Goal: Information Seeking & Learning: Learn about a topic

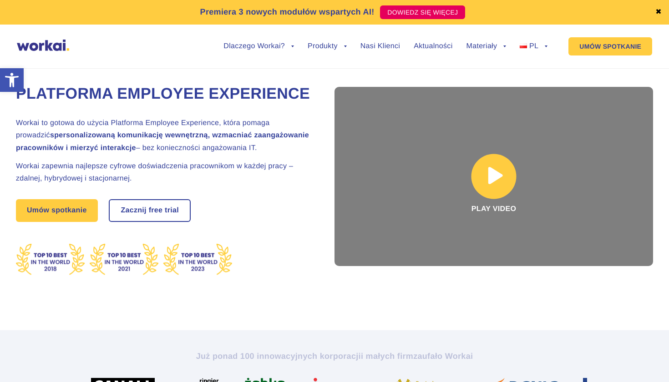
scroll to position [48, 0]
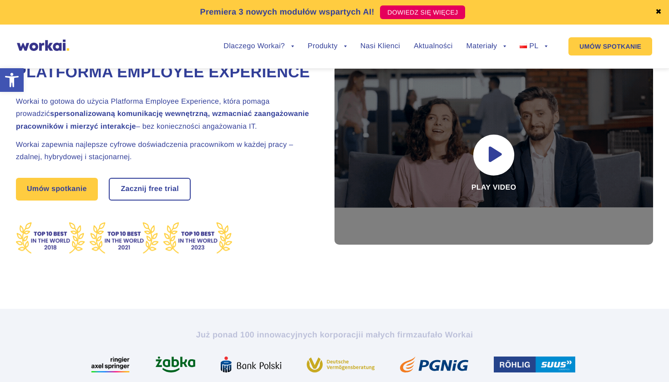
click at [658, 13] on link "✖" at bounding box center [658, 12] width 6 height 7
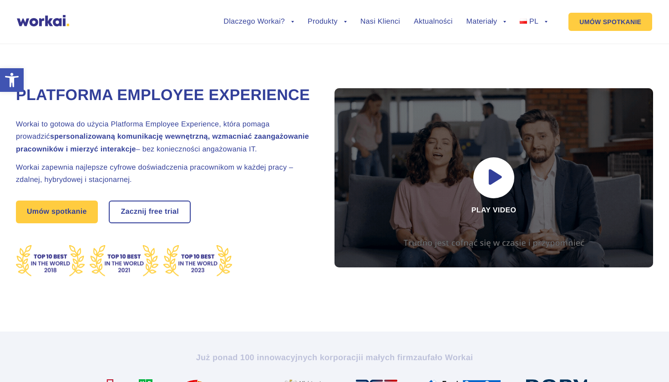
click at [393, 40] on div "Premiera 3 nowych modułów wspartych AI! DOWIEDZ SIĘ WIĘCEJ ✖ Dlaczego Workai? b…" at bounding box center [334, 22] width 669 height 44
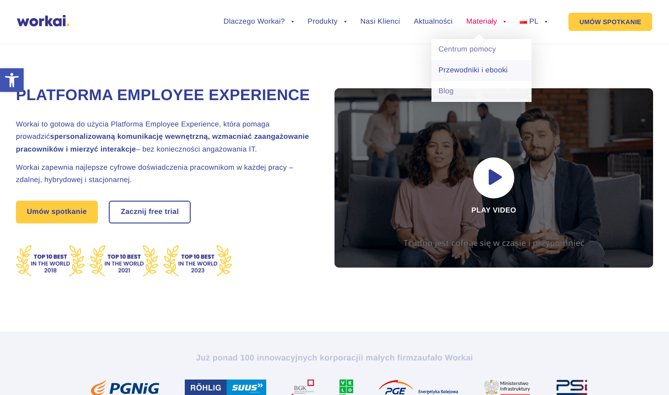
click at [463, 72] on link "Przewodniki i ebooki" at bounding box center [481, 70] width 100 height 21
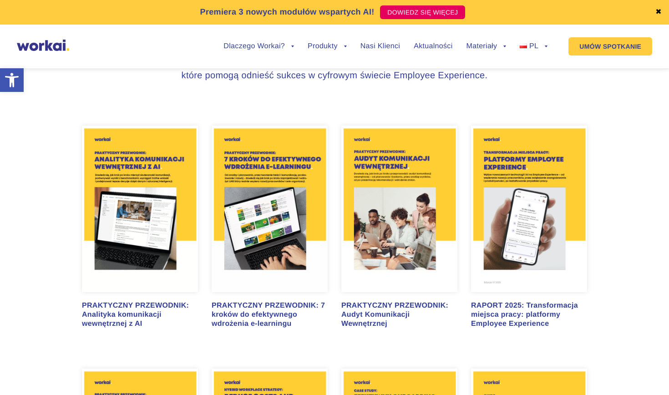
scroll to position [488, 0]
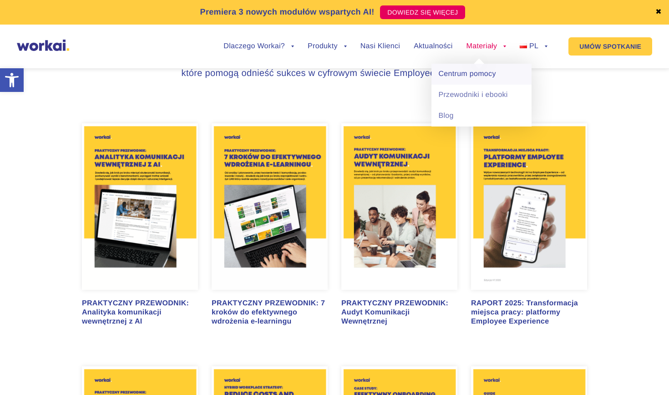
click at [478, 72] on link "Centrum pomocy" at bounding box center [481, 74] width 100 height 21
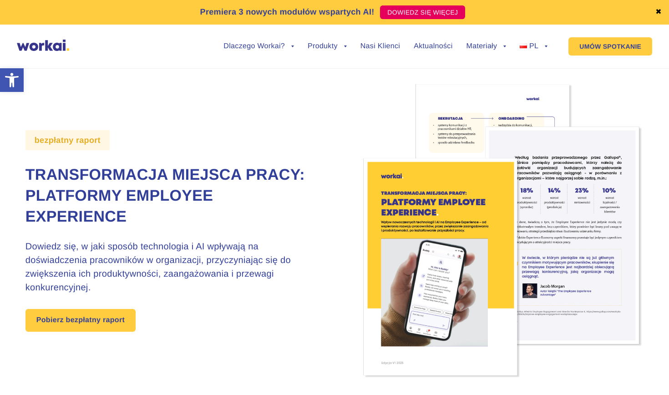
scroll to position [0, 0]
